Goal: Transaction & Acquisition: Purchase product/service

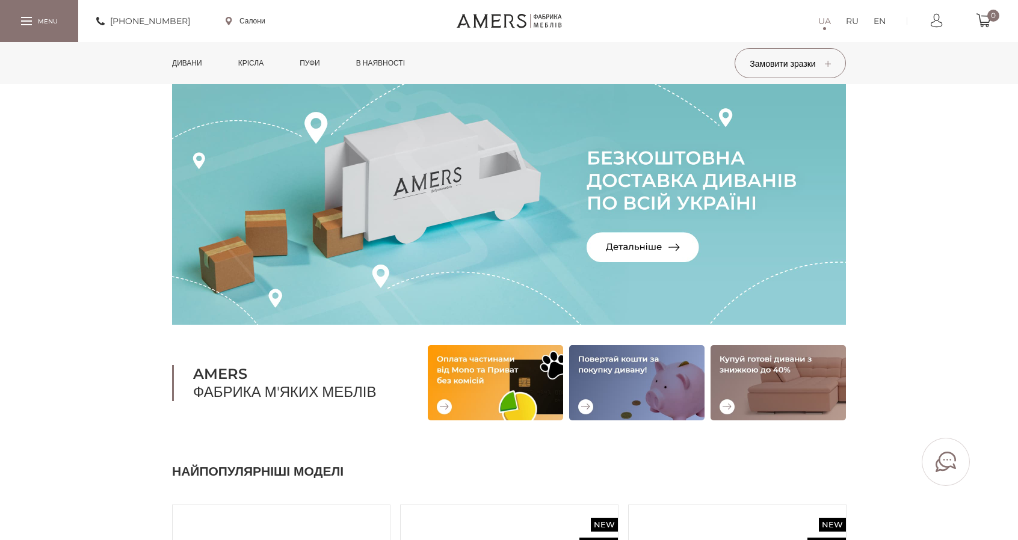
click at [194, 59] on link "Дивани" at bounding box center [187, 63] width 48 height 42
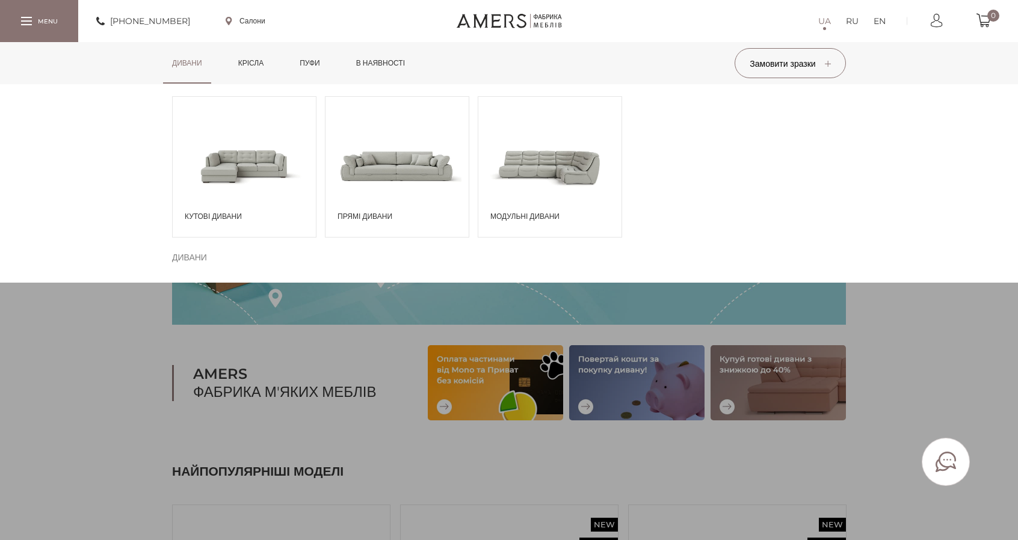
click at [400, 170] on span at bounding box center [396, 166] width 143 height 84
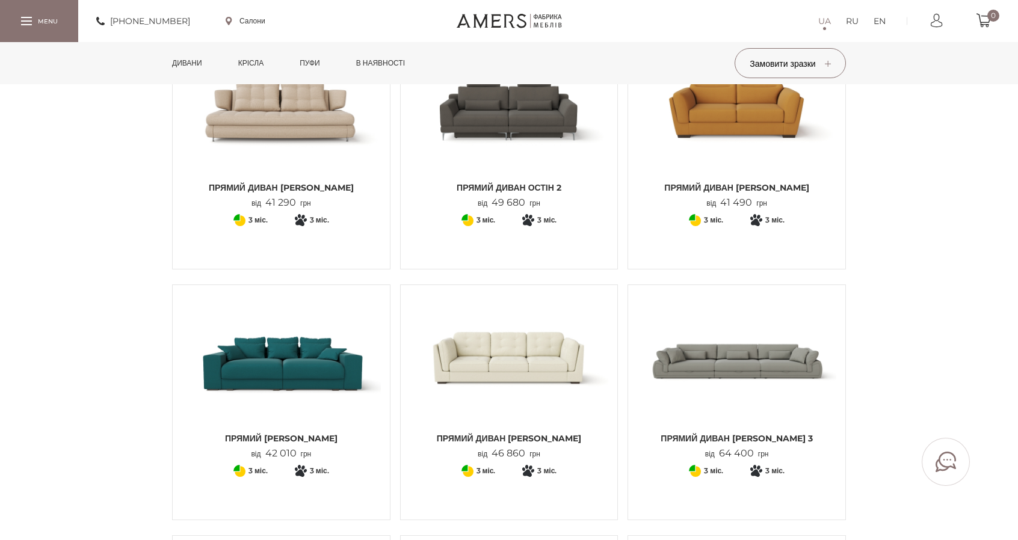
scroll to position [722, 0]
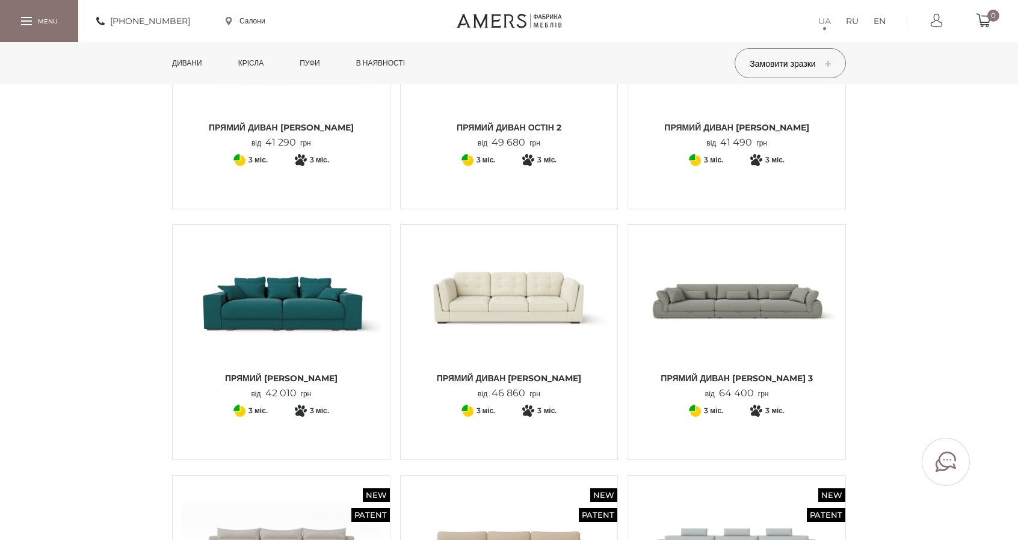
click at [244, 295] on img at bounding box center [281, 300] width 199 height 132
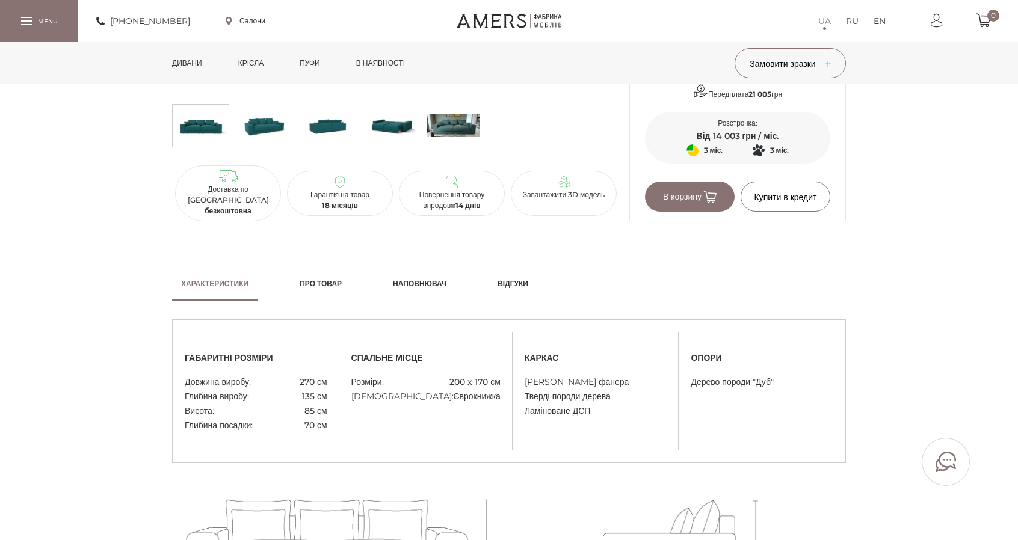
scroll to position [902, 0]
